Goal: Browse casually

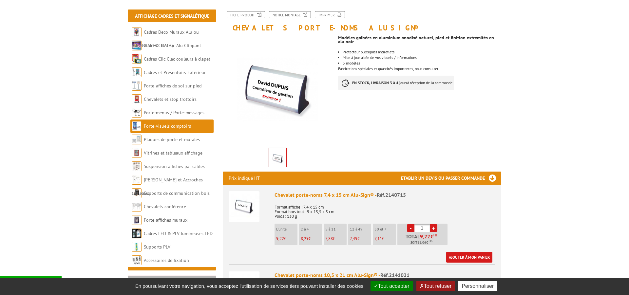
scroll to position [76, 0]
